Goal: Information Seeking & Learning: Learn about a topic

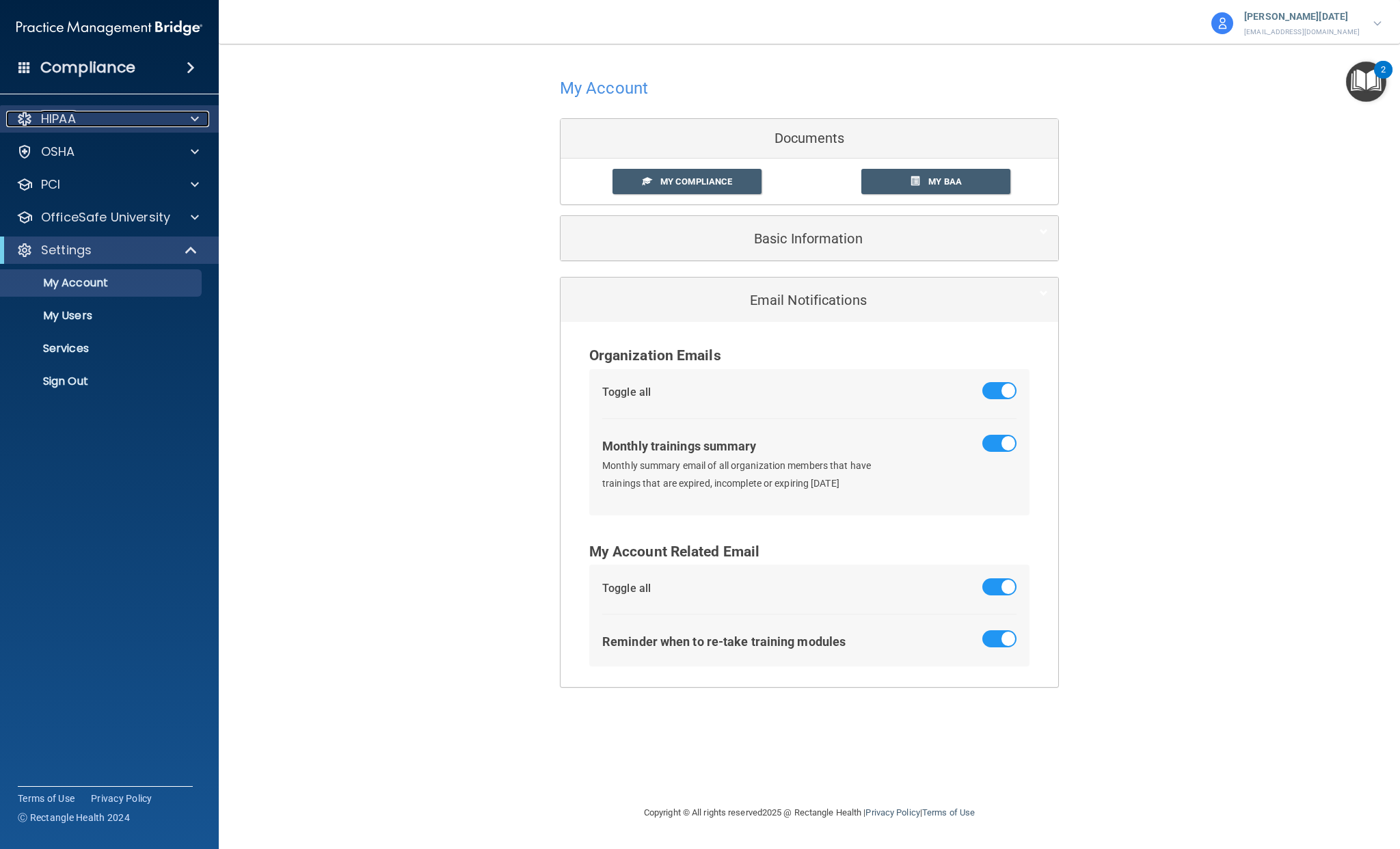
click at [66, 124] on p "HIPAA" at bounding box center [58, 118] width 35 height 16
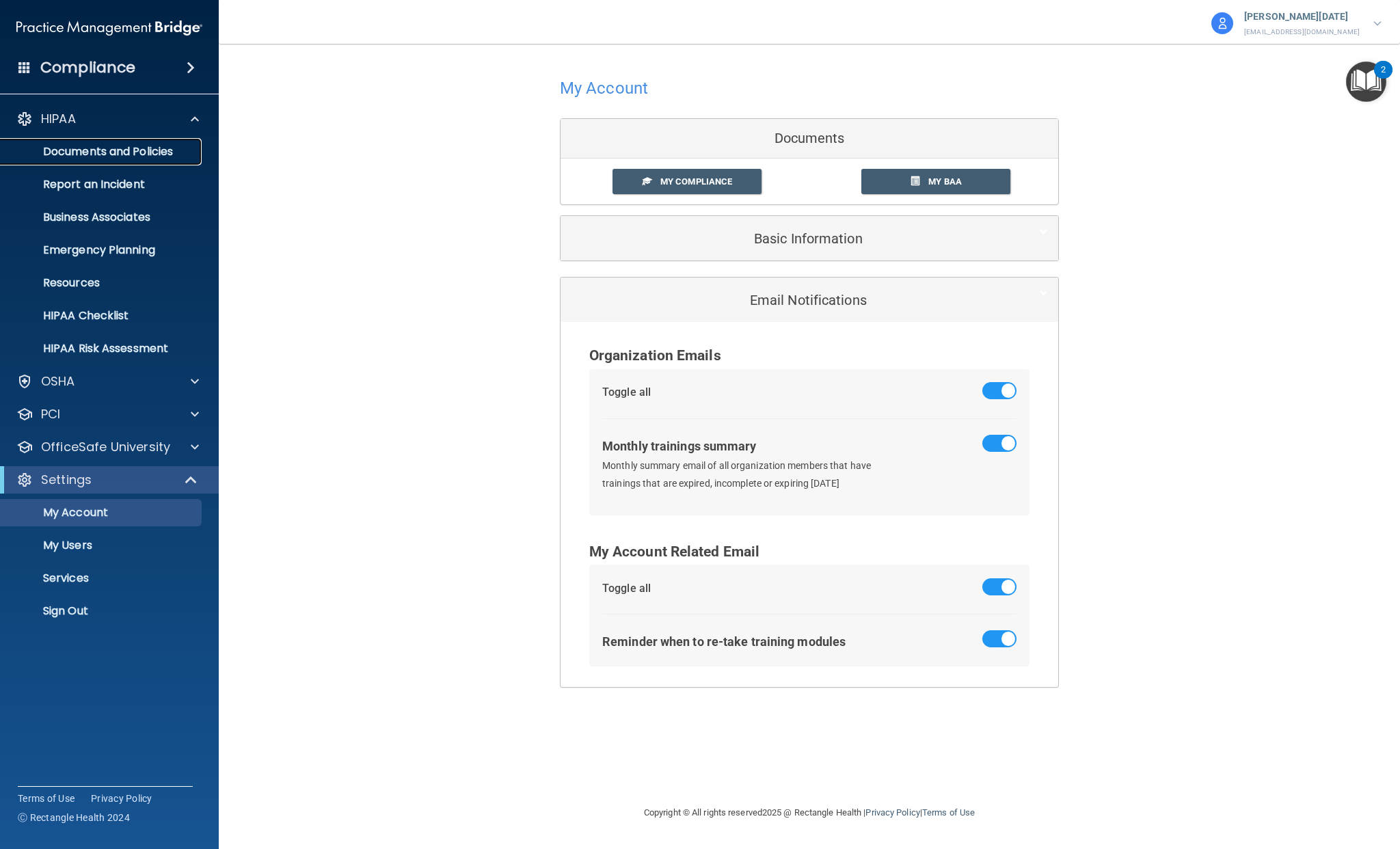
click at [88, 147] on p "Documents and Policies" at bounding box center [102, 152] width 187 height 13
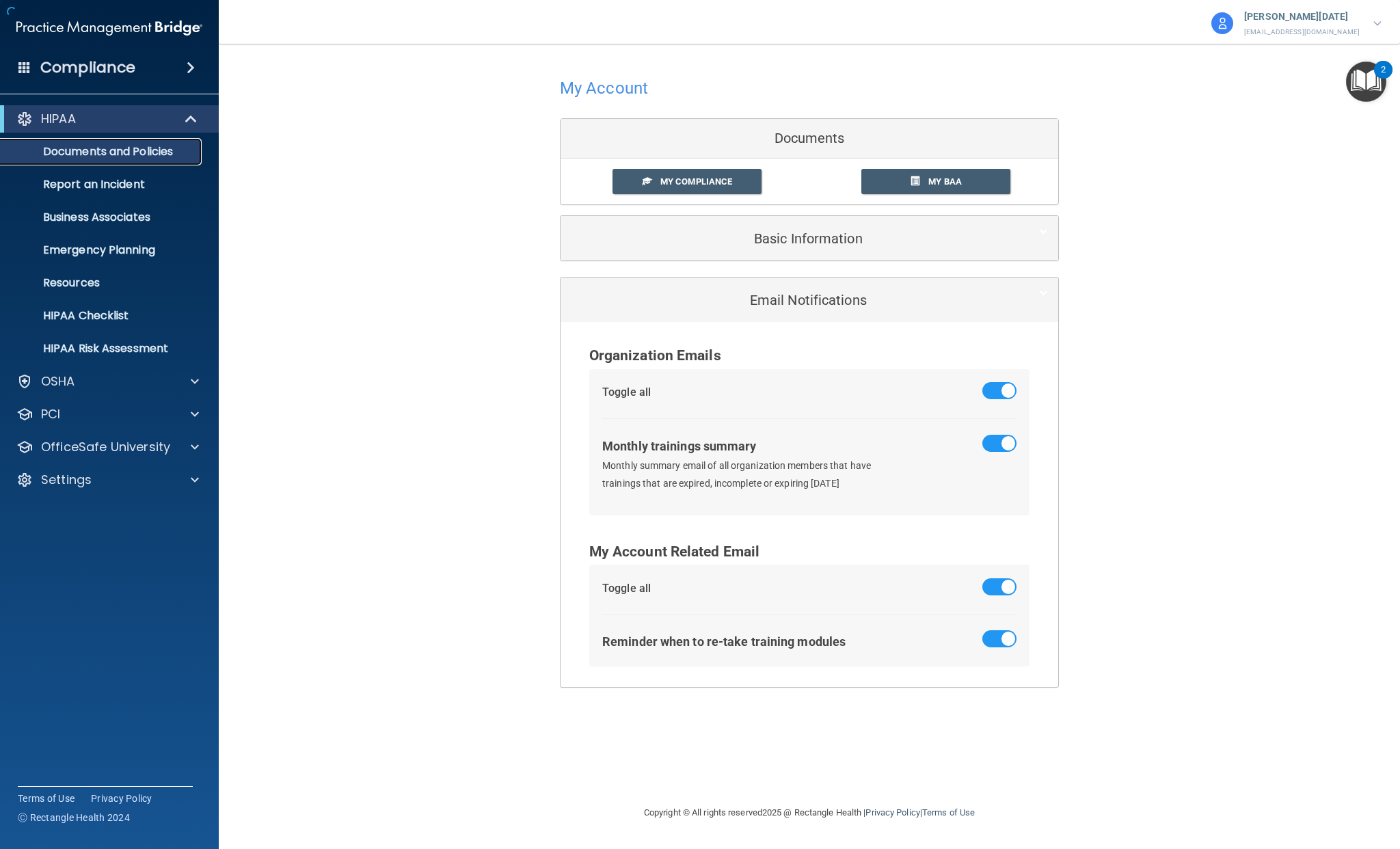
click at [151, 151] on p "Documents and Policies" at bounding box center [102, 152] width 187 height 13
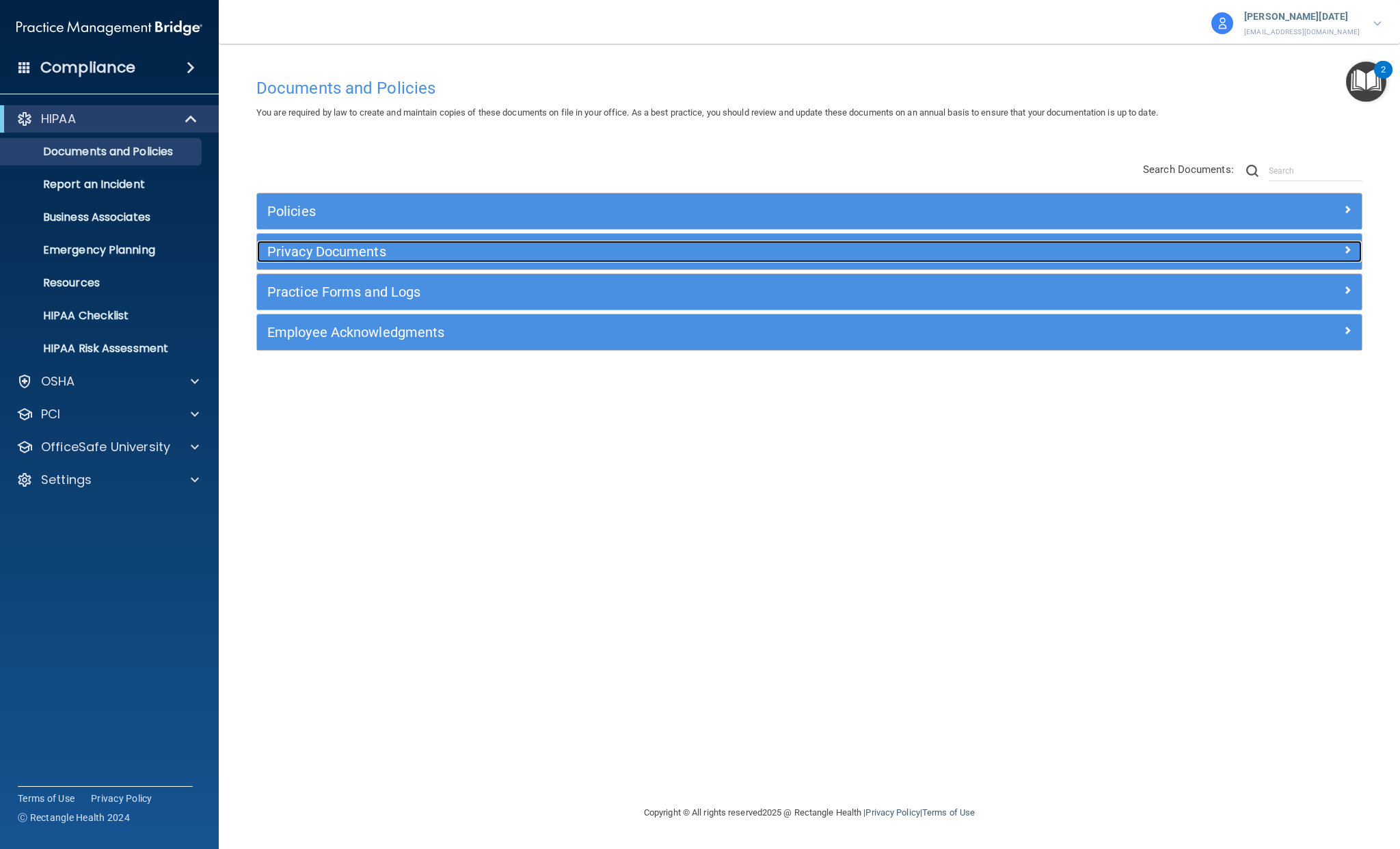
click at [371, 249] on h5 "Privacy Documents" at bounding box center [671, 252] width 808 height 15
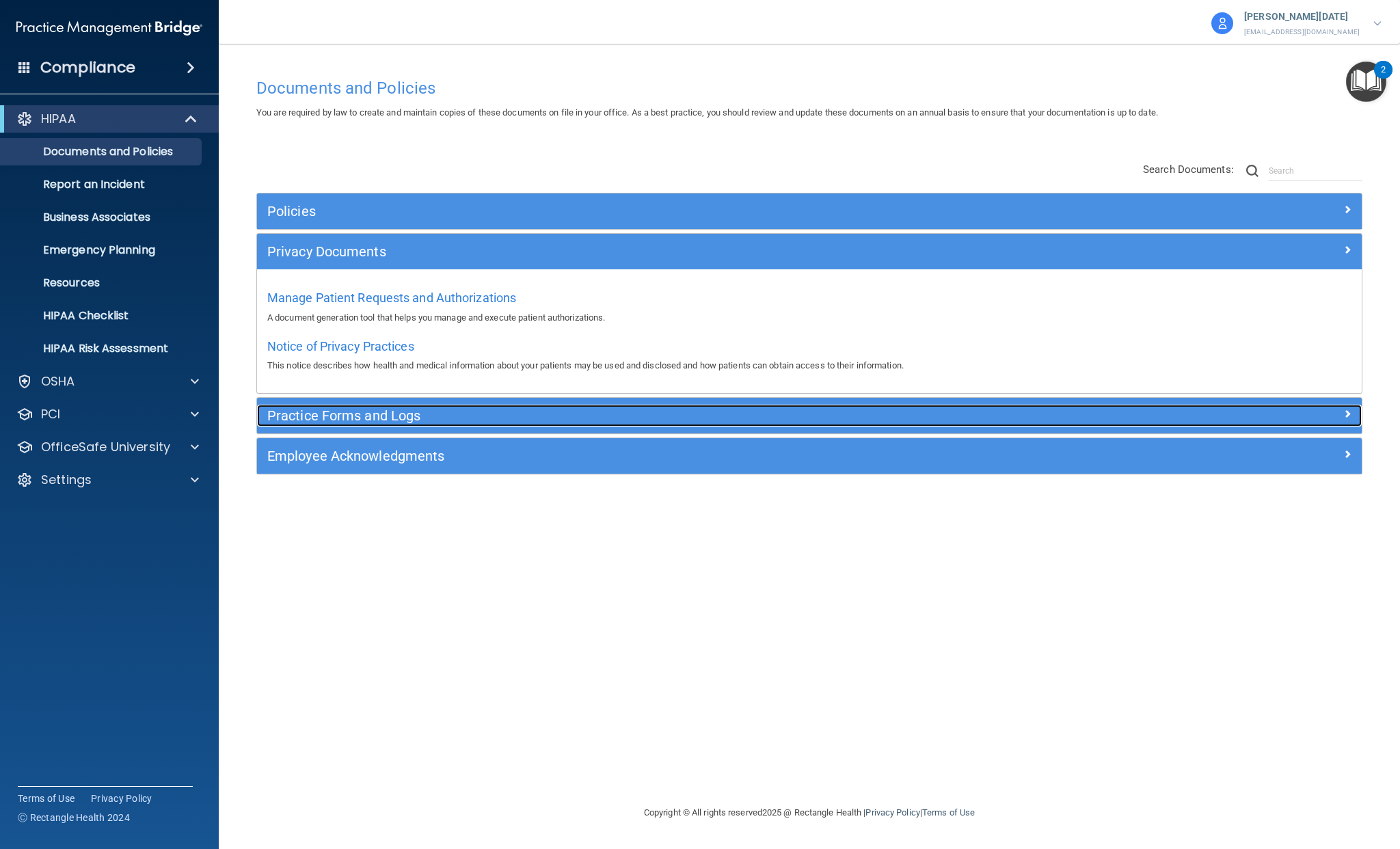
click at [377, 414] on h5 "Practice Forms and Logs" at bounding box center [671, 416] width 808 height 15
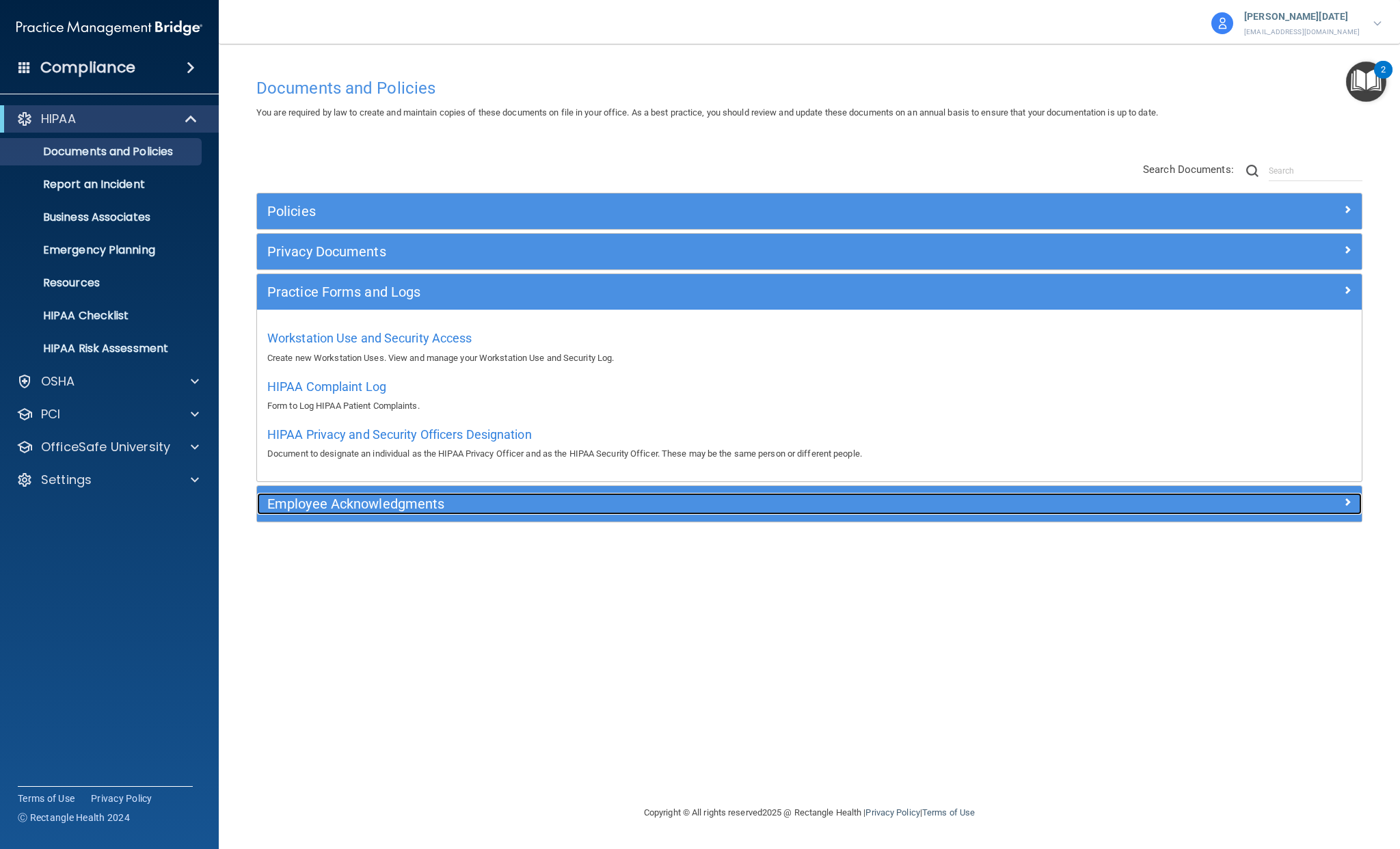
click at [400, 503] on h5 "Employee Acknowledgments" at bounding box center [671, 504] width 808 height 15
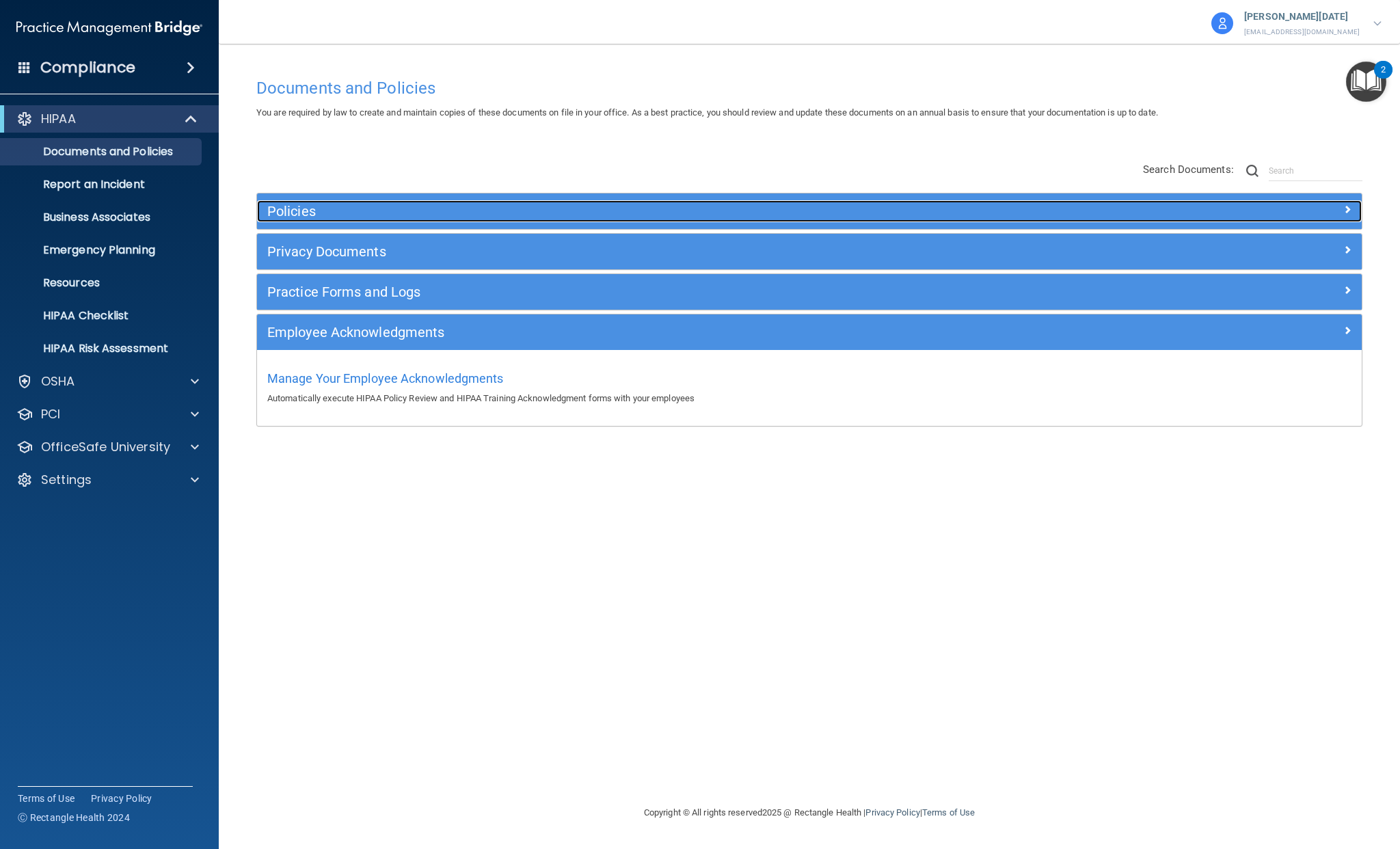
click at [396, 201] on div "Policies" at bounding box center [671, 211] width 828 height 22
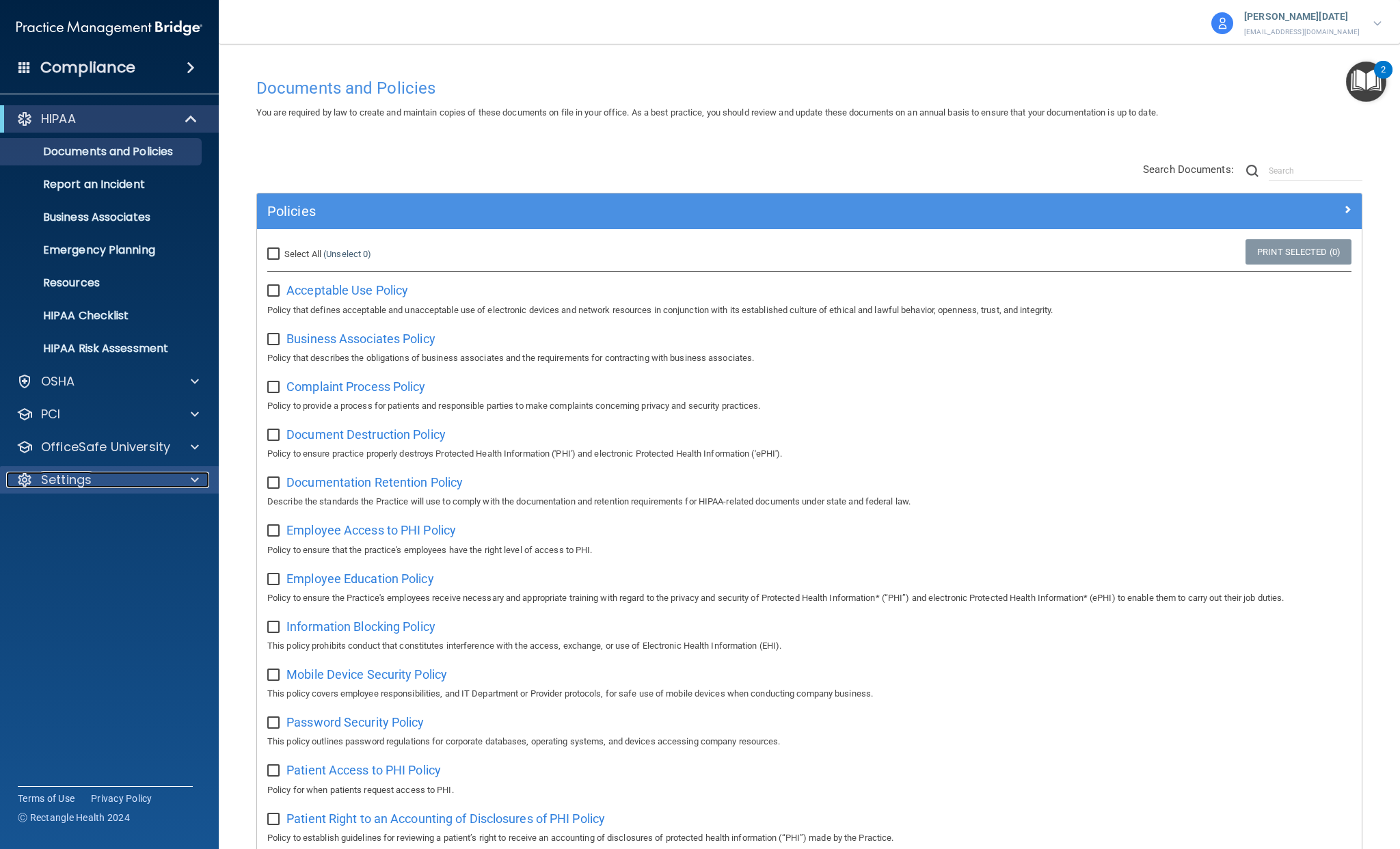
click at [120, 479] on div "Settings" at bounding box center [91, 479] width 170 height 16
click at [93, 514] on p "My Account" at bounding box center [102, 512] width 187 height 13
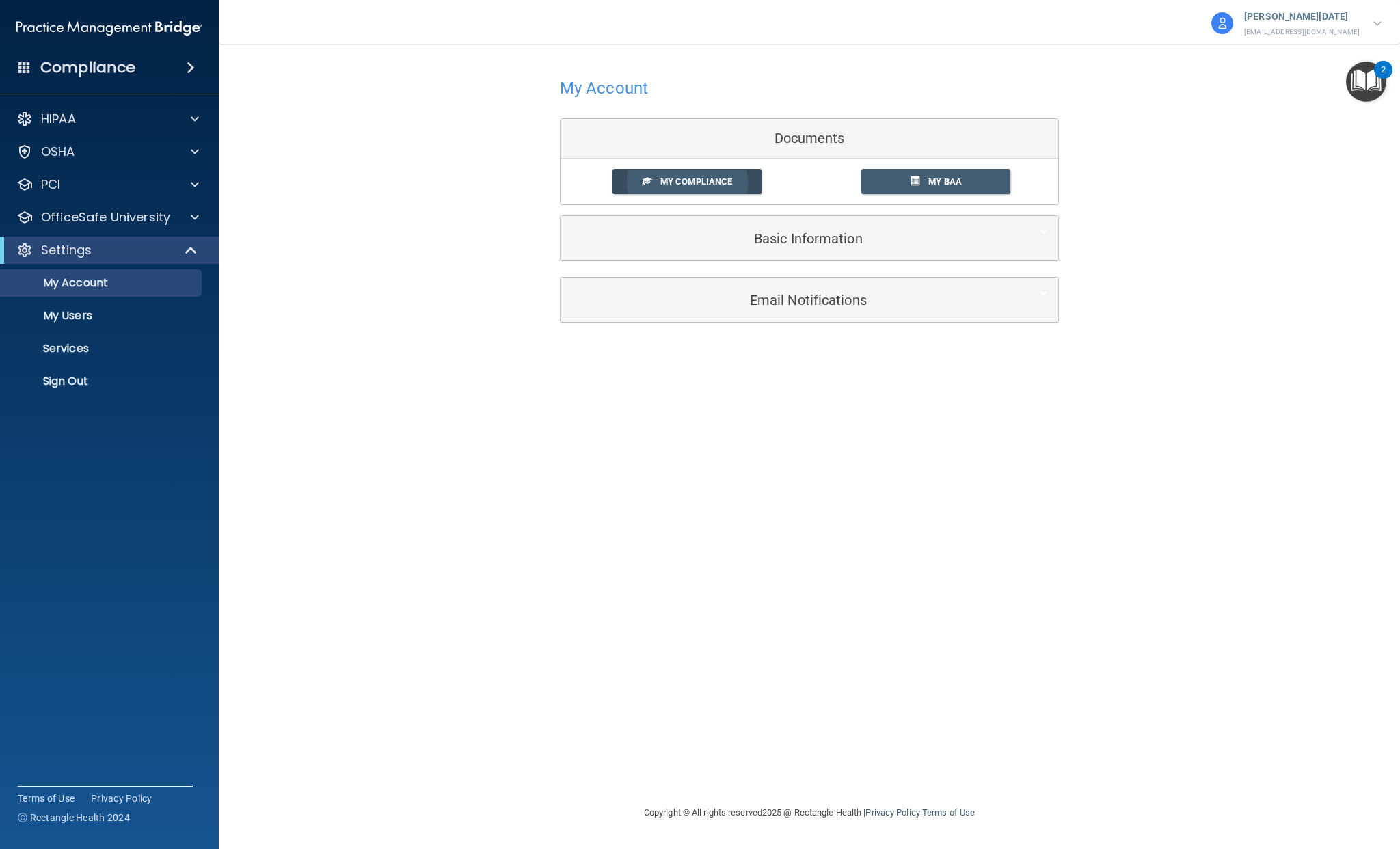
click at [683, 181] on span "My Compliance" at bounding box center [696, 181] width 72 height 10
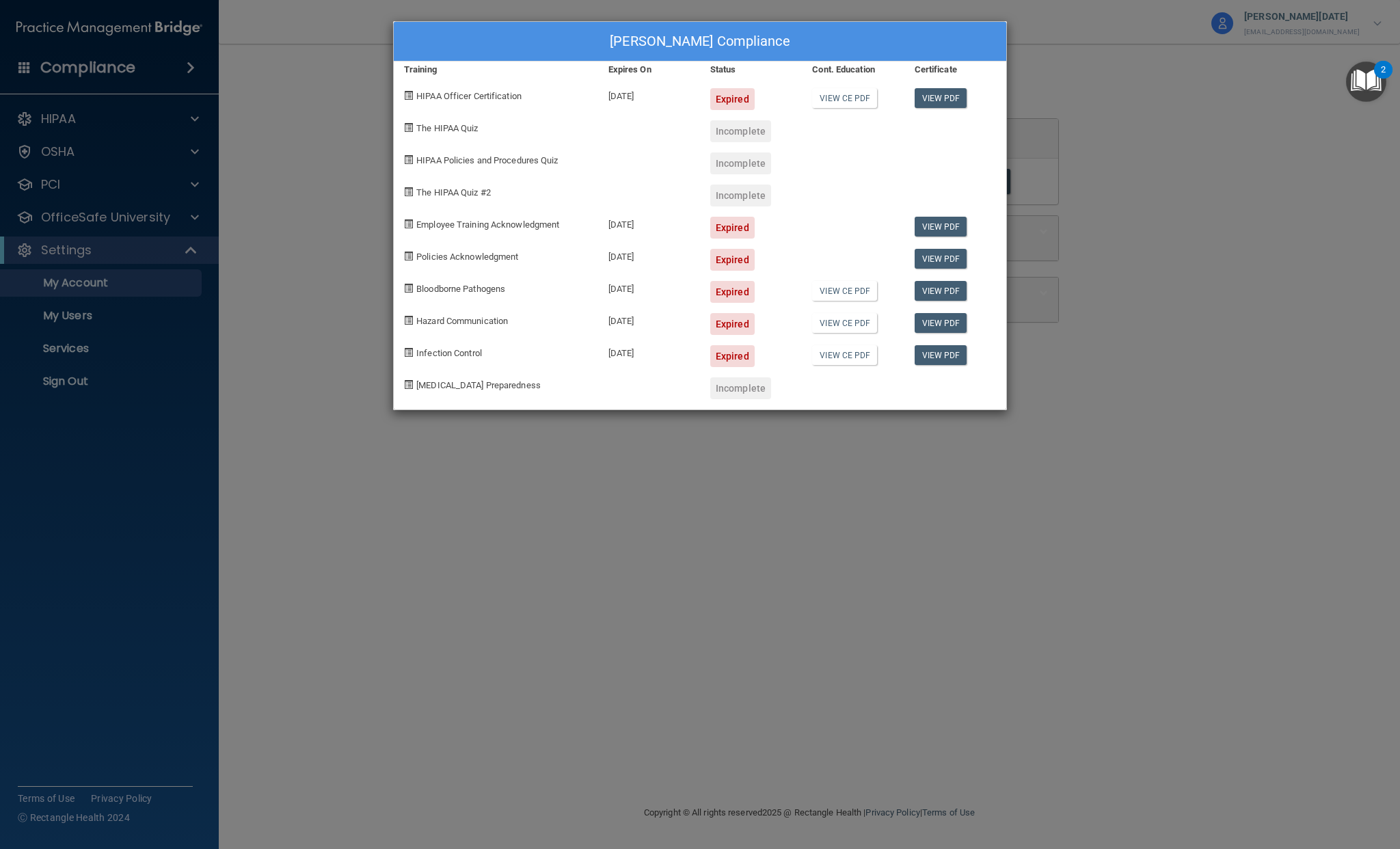
click at [1328, 198] on div "[PERSON_NAME] Compliance Training Expires On Status Cont. Education Certificate…" at bounding box center [700, 424] width 1400 height 849
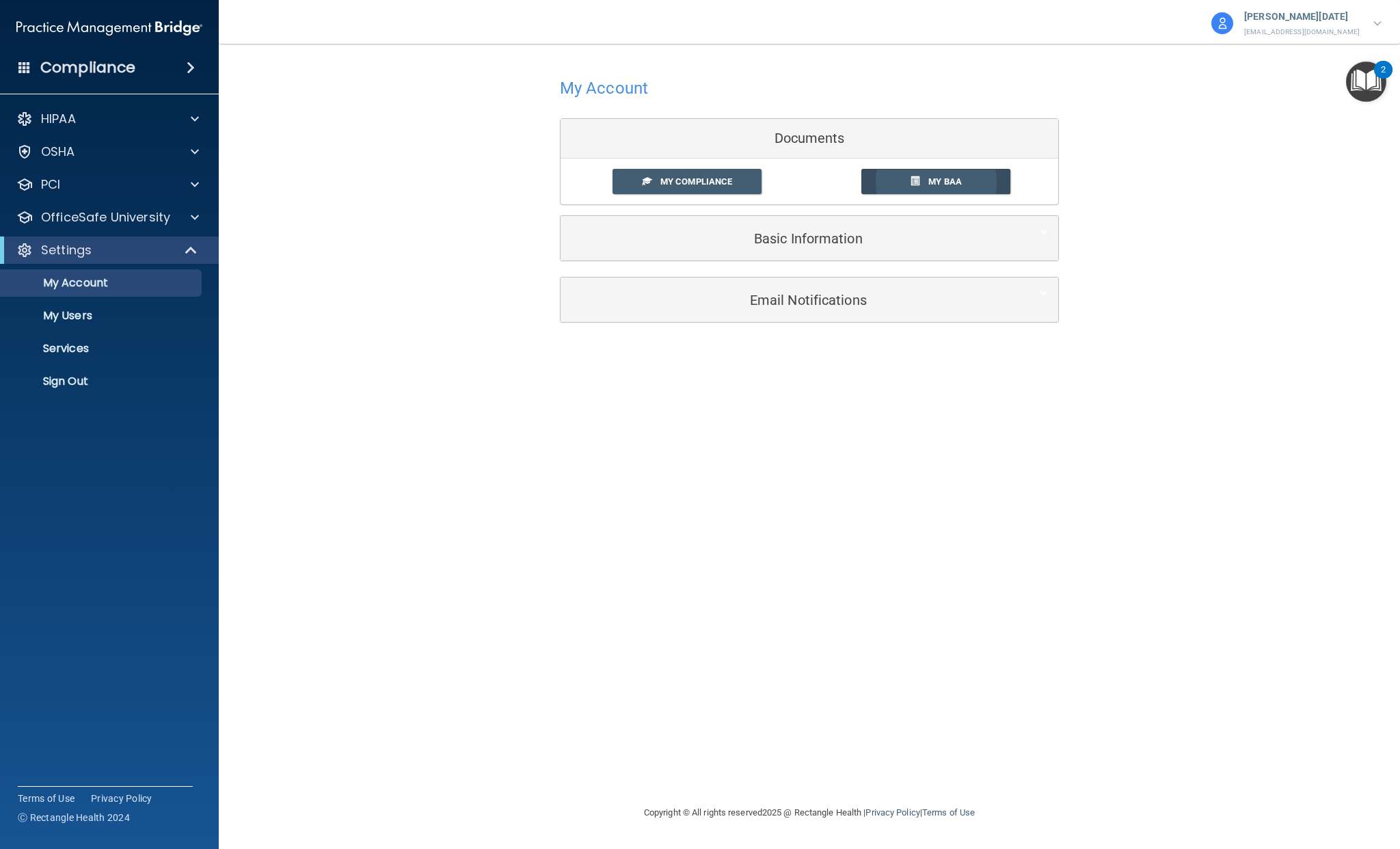
click at [953, 181] on span "My BAA" at bounding box center [945, 181] width 33 height 10
